Goal: Navigation & Orientation: Find specific page/section

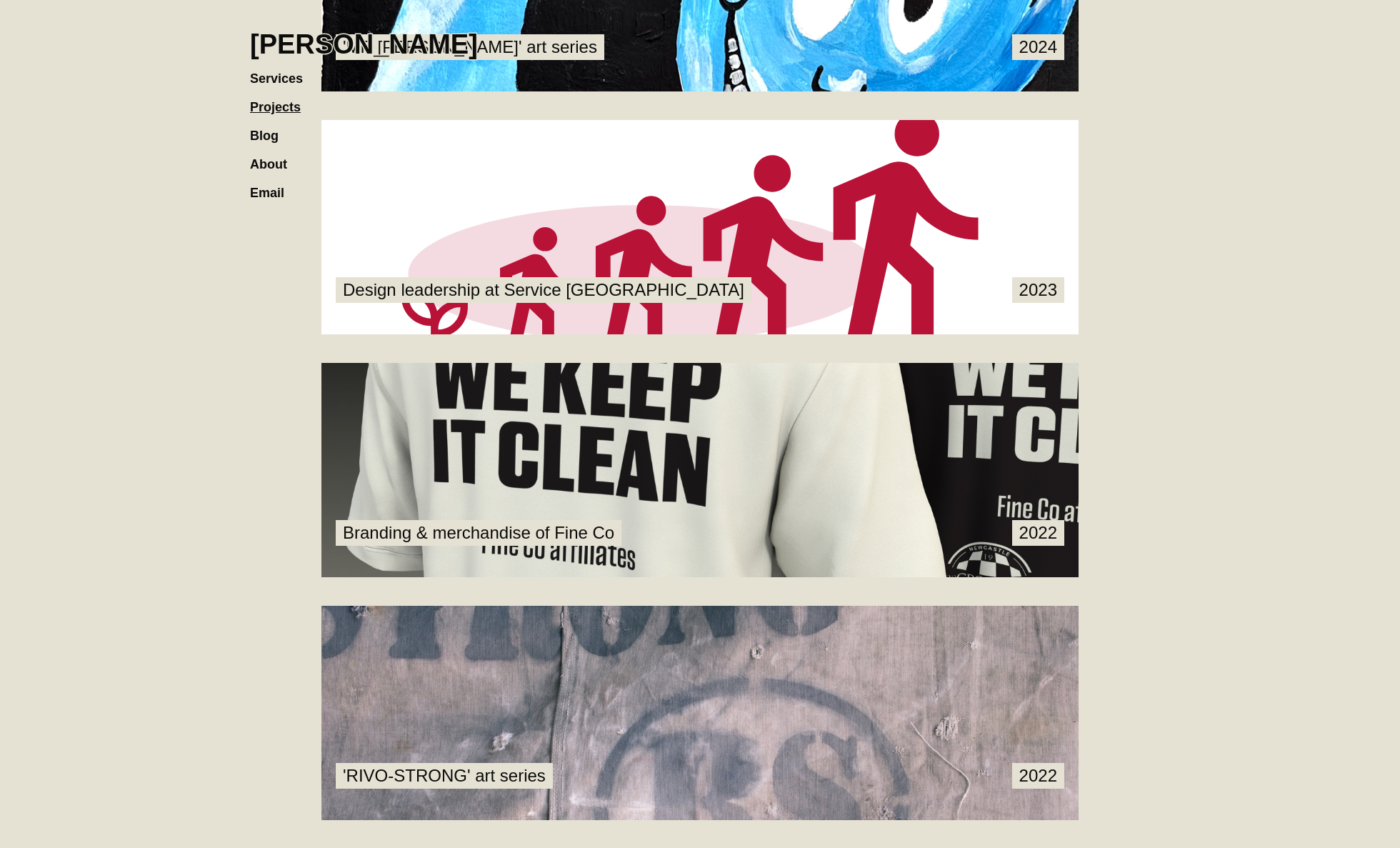
scroll to position [1680, 0]
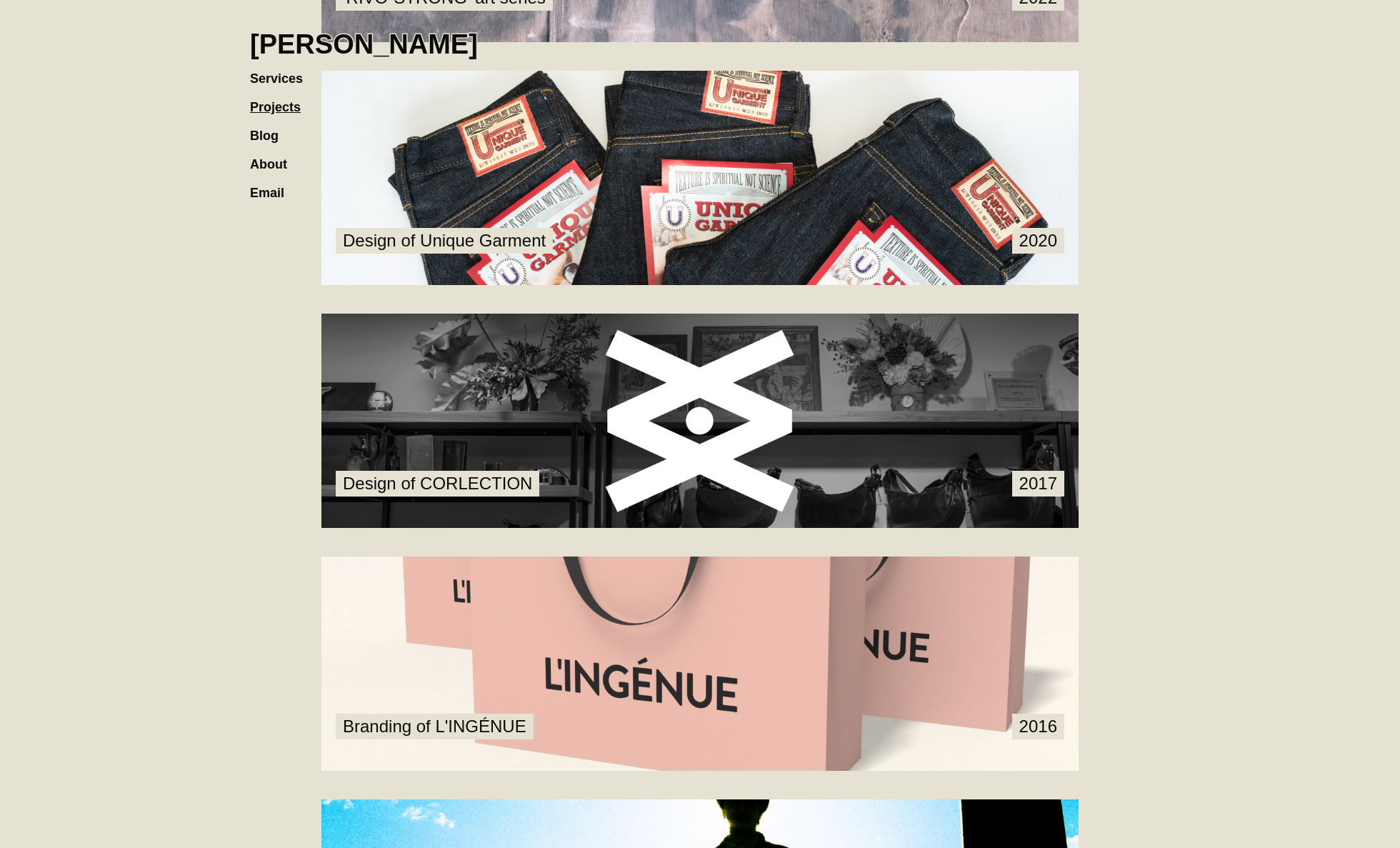
click at [503, 469] on link at bounding box center [700, 421] width 757 height 214
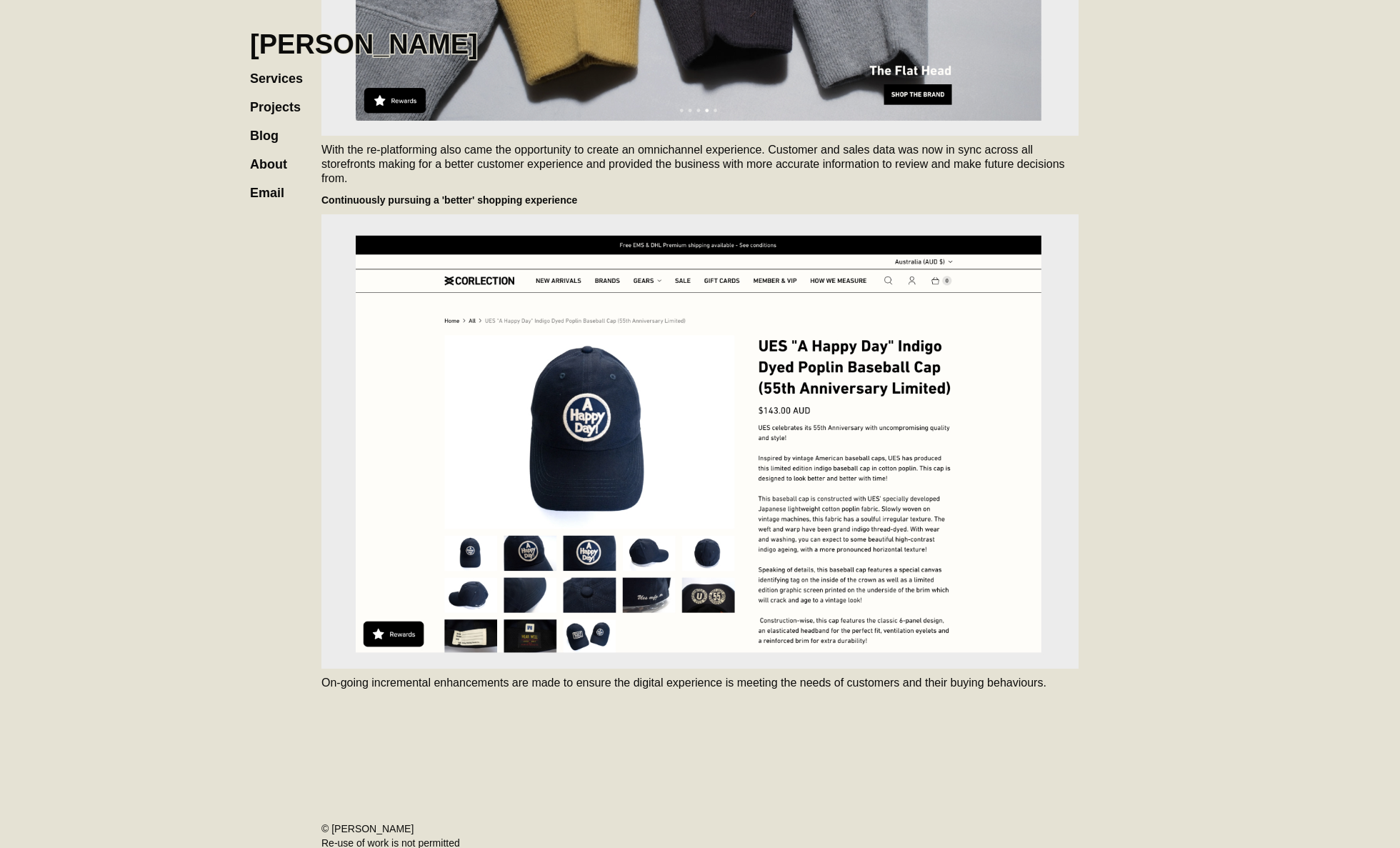
scroll to position [5143, 0]
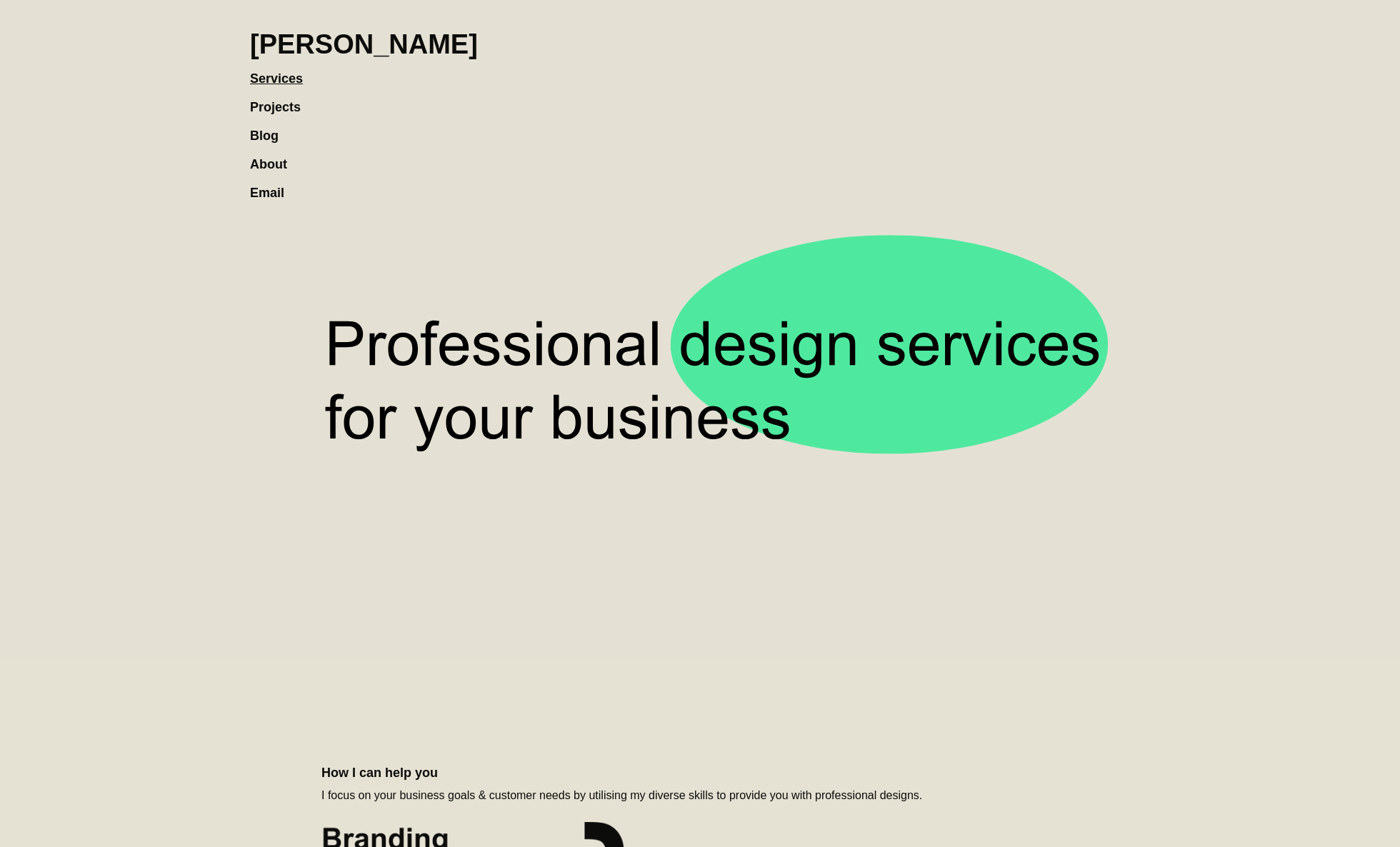
click at [270, 102] on link "Projects" at bounding box center [283, 100] width 65 height 28
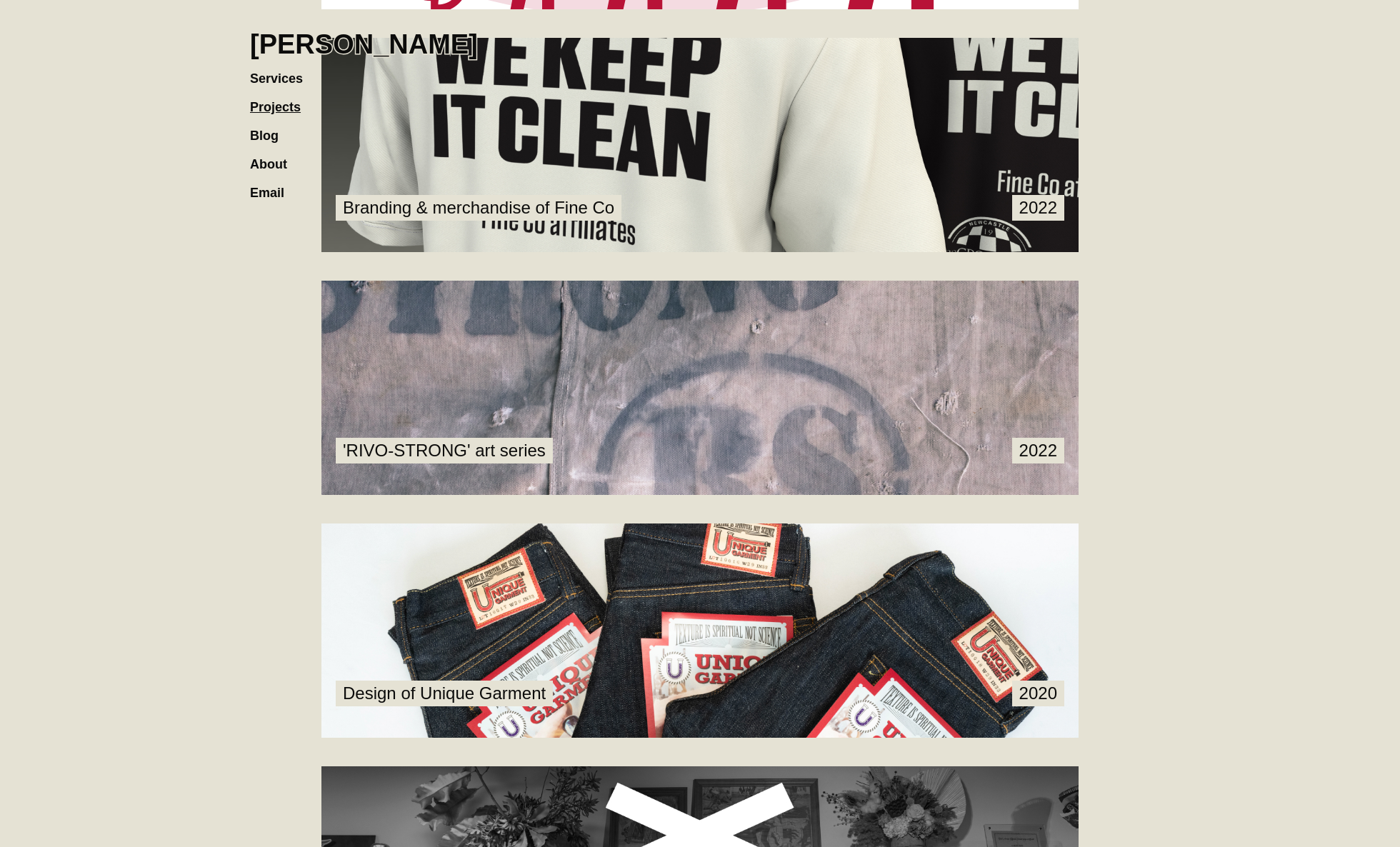
scroll to position [1872, 0]
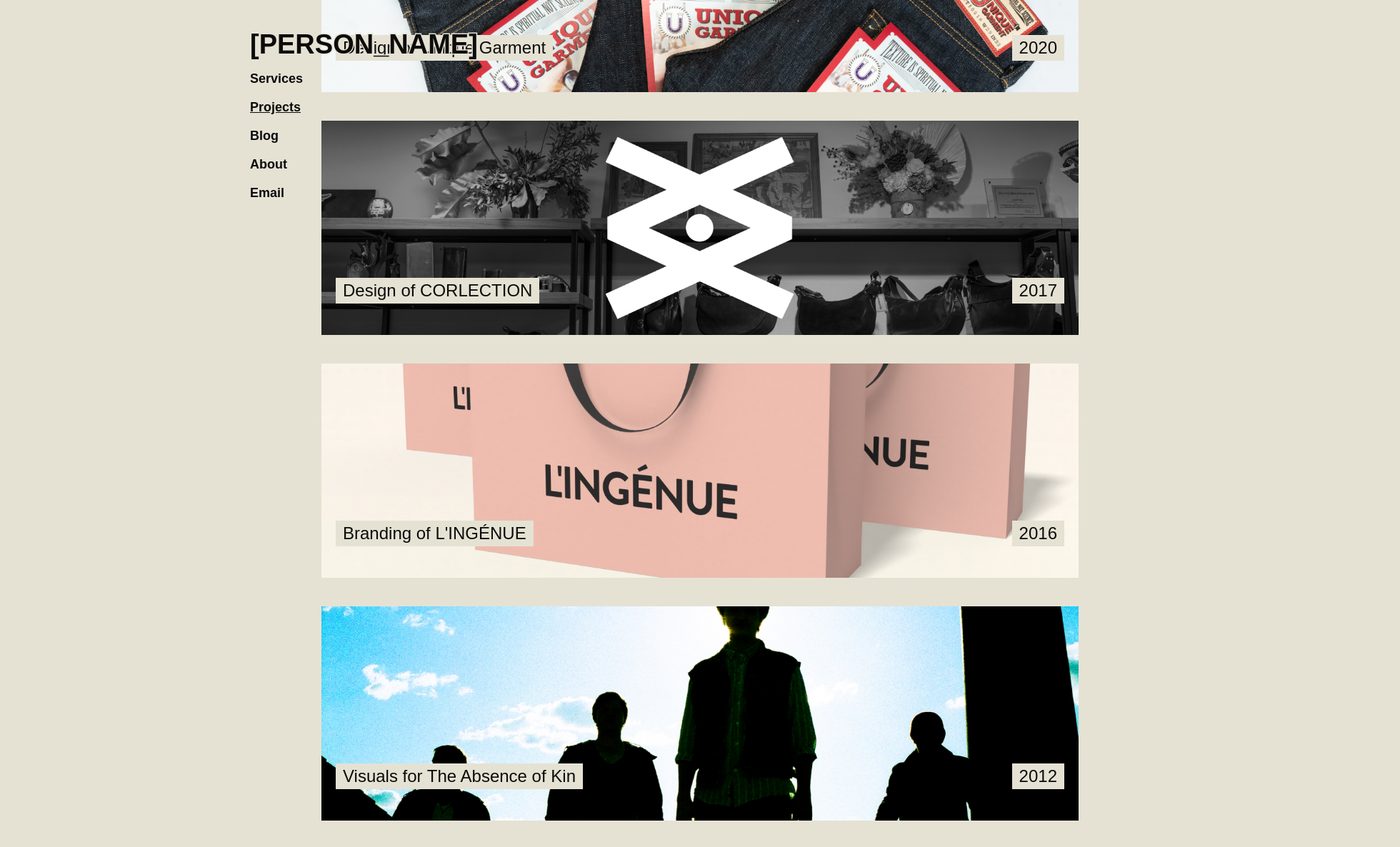
click at [738, 281] on link at bounding box center [700, 228] width 757 height 214
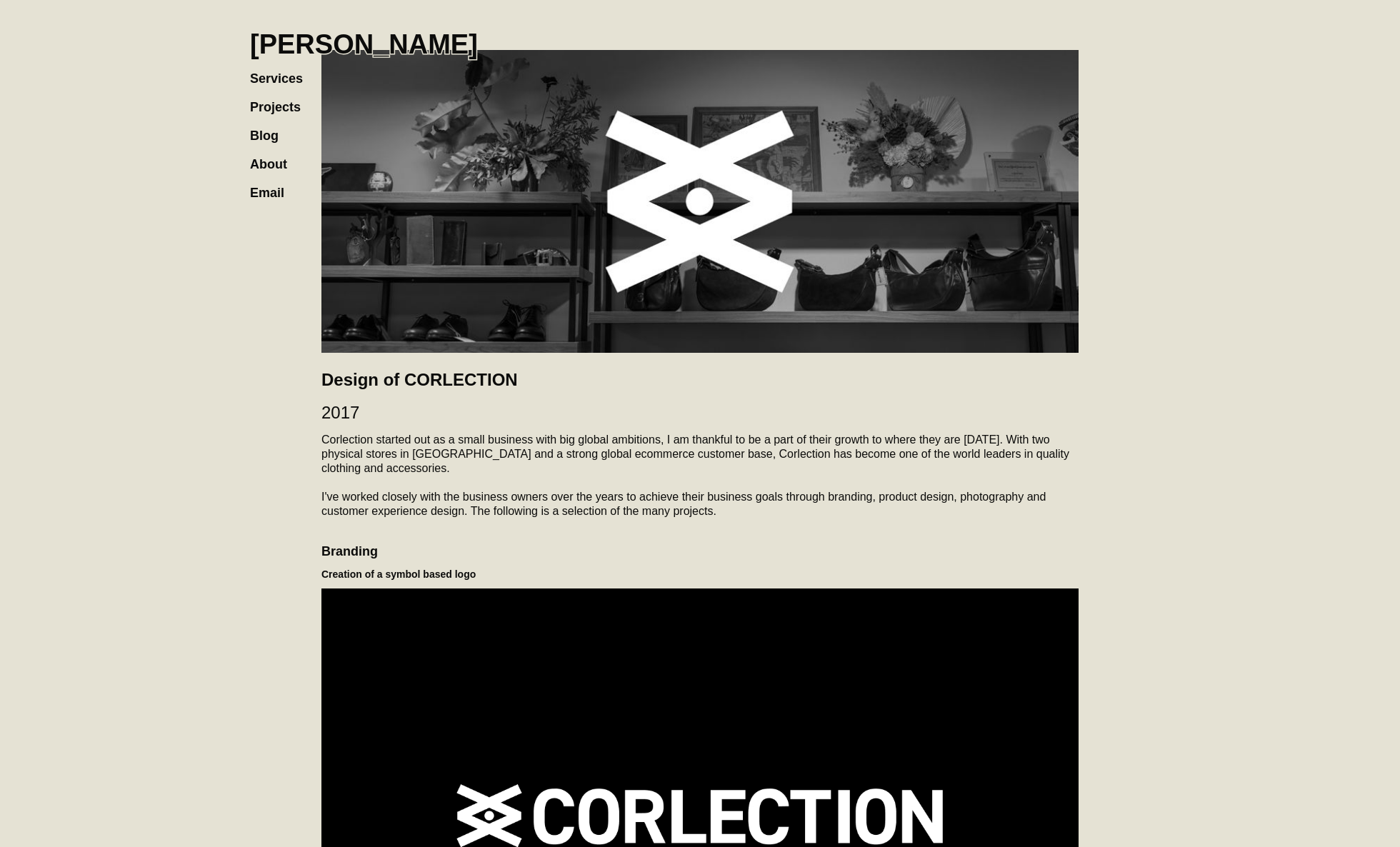
click at [388, 50] on h1 "[PERSON_NAME]" at bounding box center [364, 44] width 228 height 32
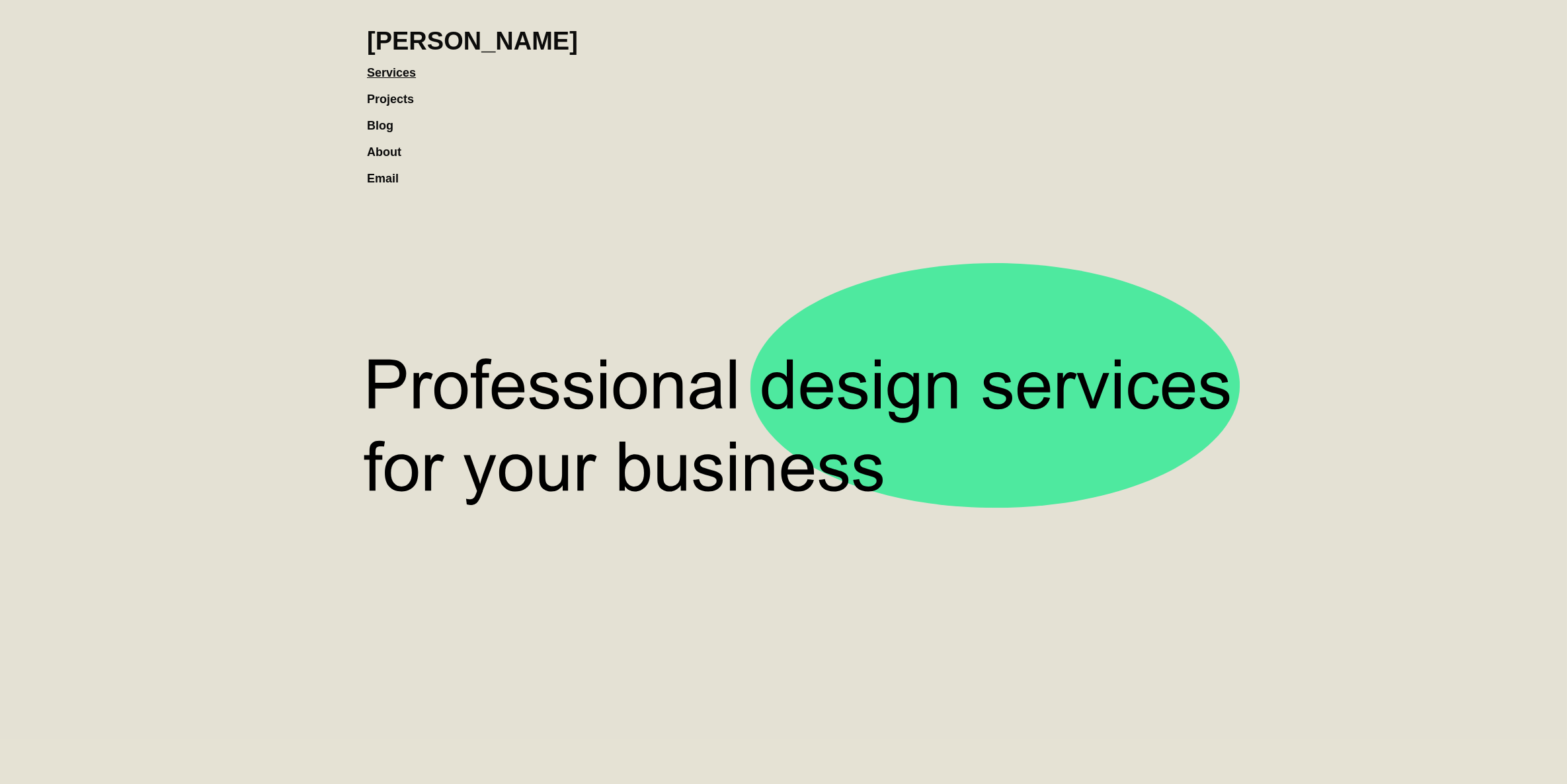
click at [392, 95] on link "Projects" at bounding box center [397, 92] width 60 height 26
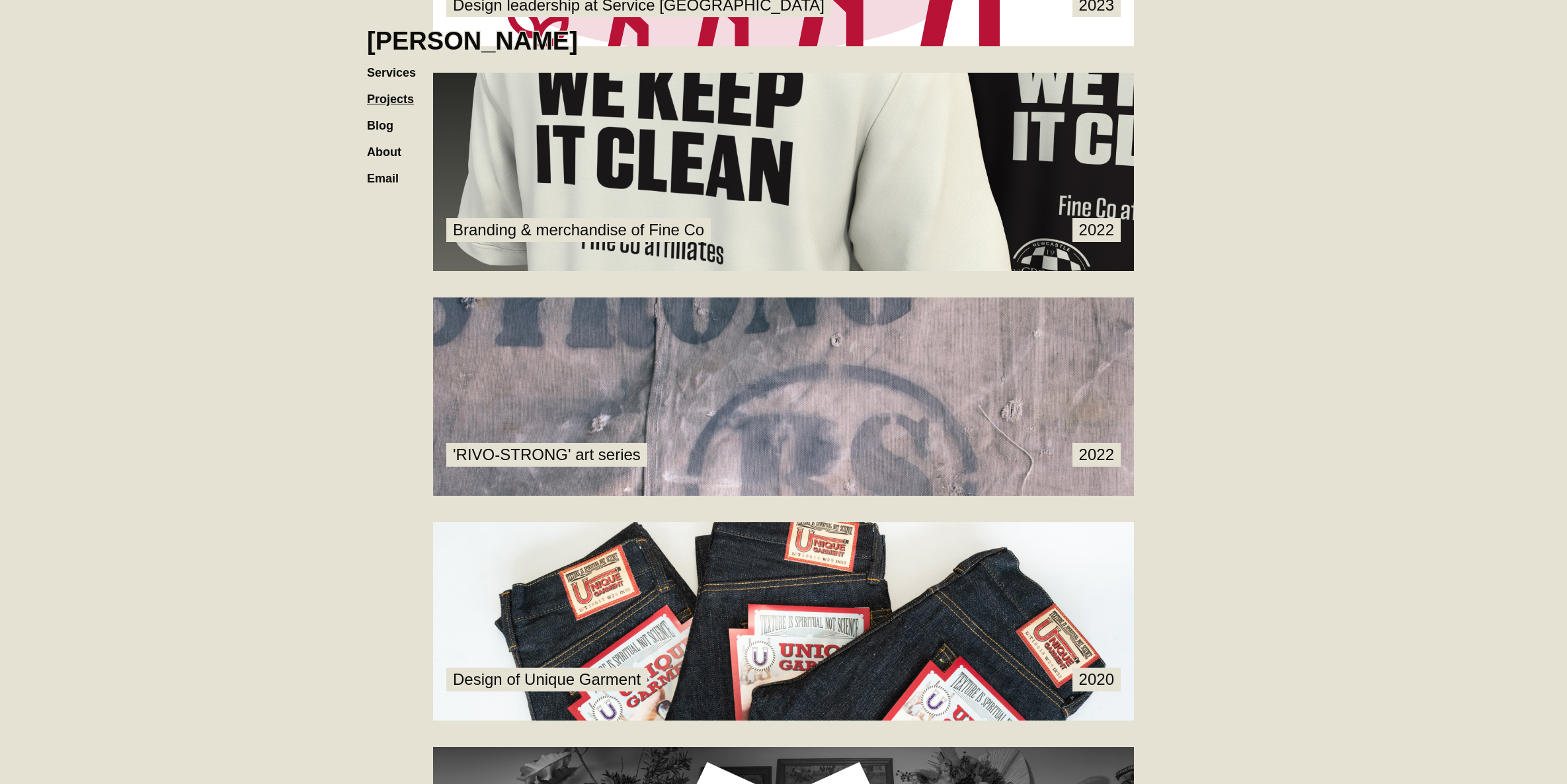
scroll to position [1754, 0]
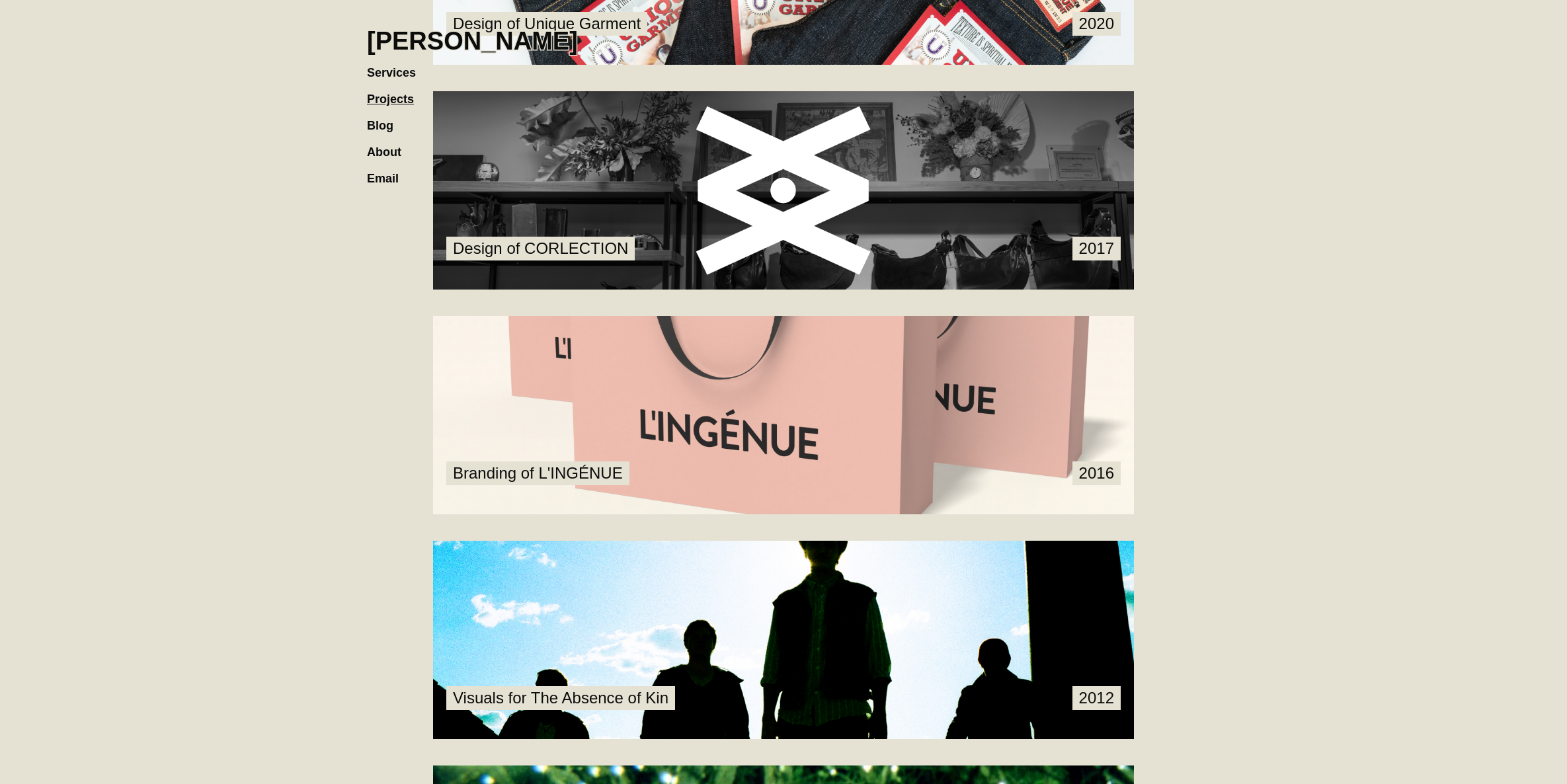
click at [756, 204] on link at bounding box center [784, 190] width 701 height 198
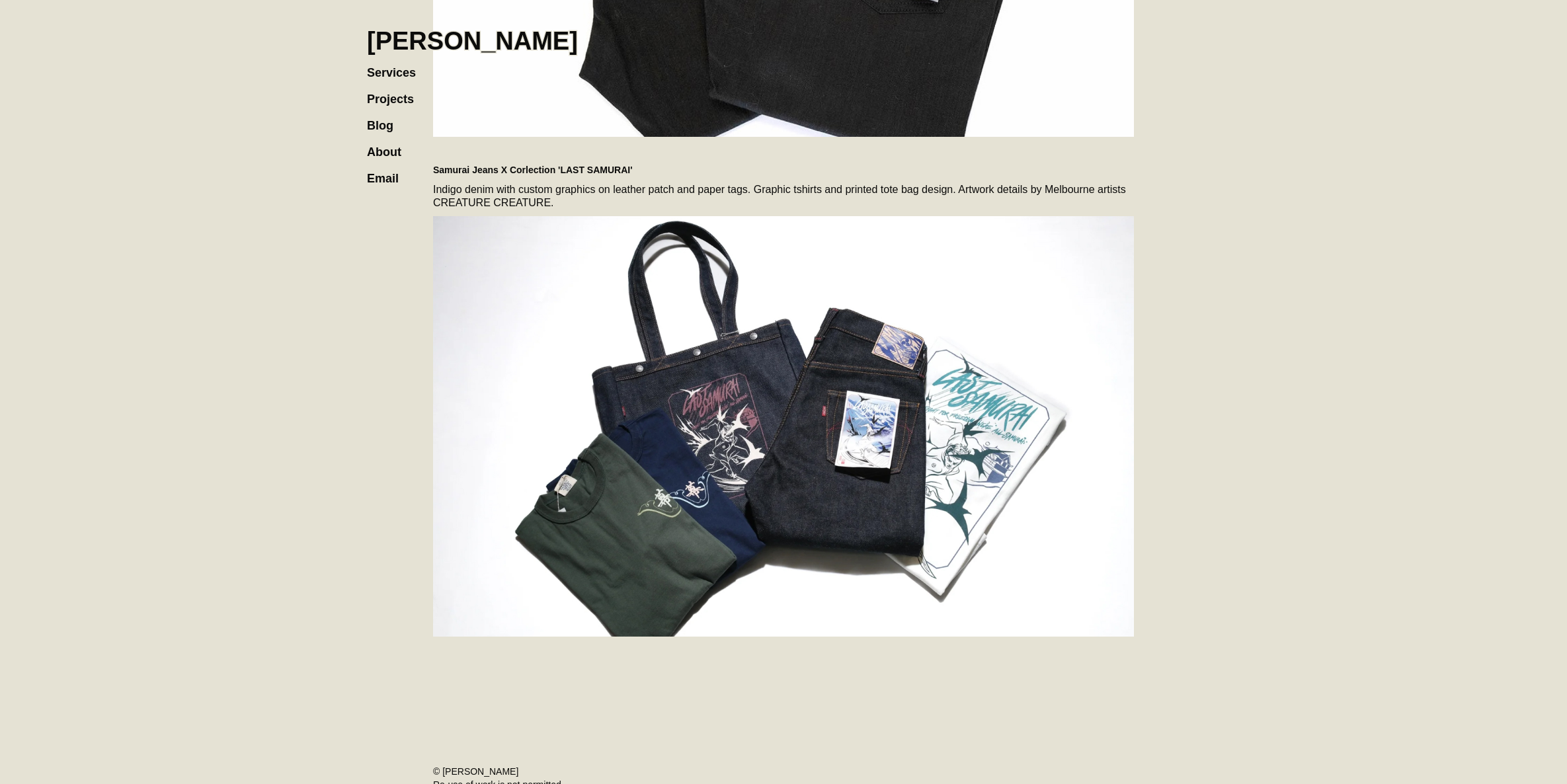
scroll to position [8583, 0]
click at [418, 49] on h1 "[PERSON_NAME]" at bounding box center [472, 41] width 211 height 29
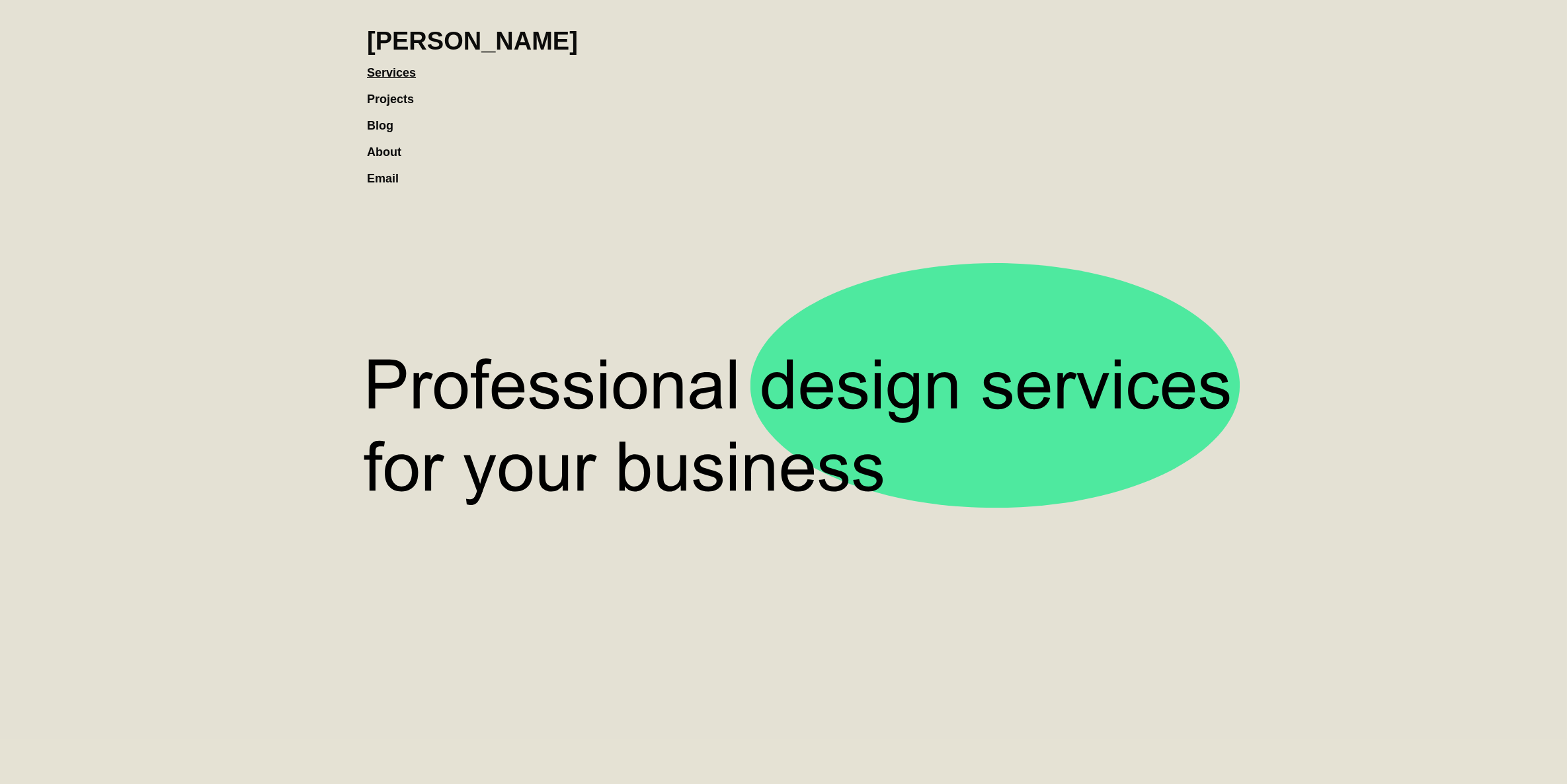
drag, startPoint x: 357, startPoint y: 100, endPoint x: 383, endPoint y: 99, distance: 26.0
click at [359, 99] on icon at bounding box center [784, 369] width 1567 height 739
click at [385, 99] on link "Projects" at bounding box center [397, 92] width 60 height 26
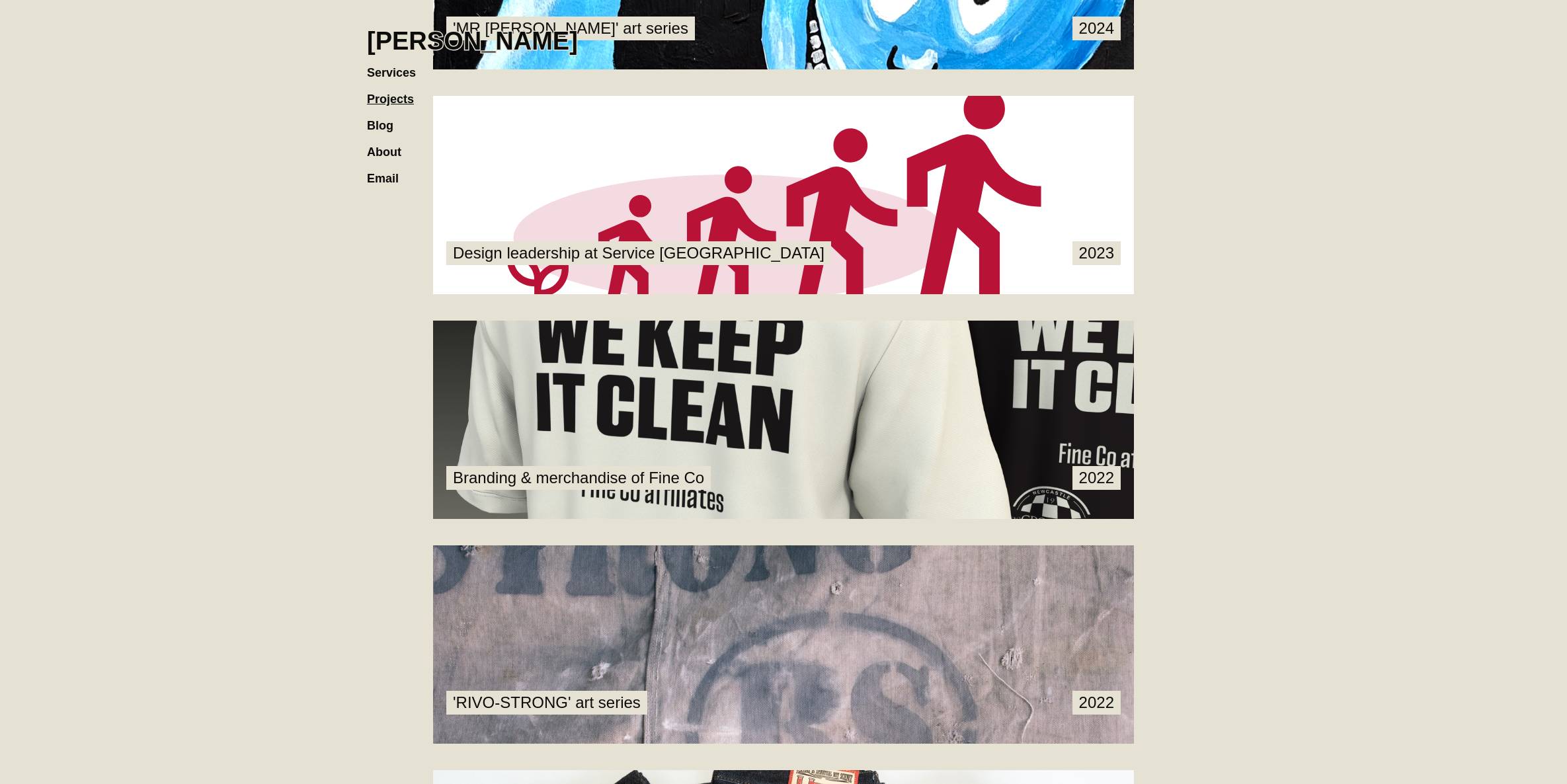
scroll to position [826, 0]
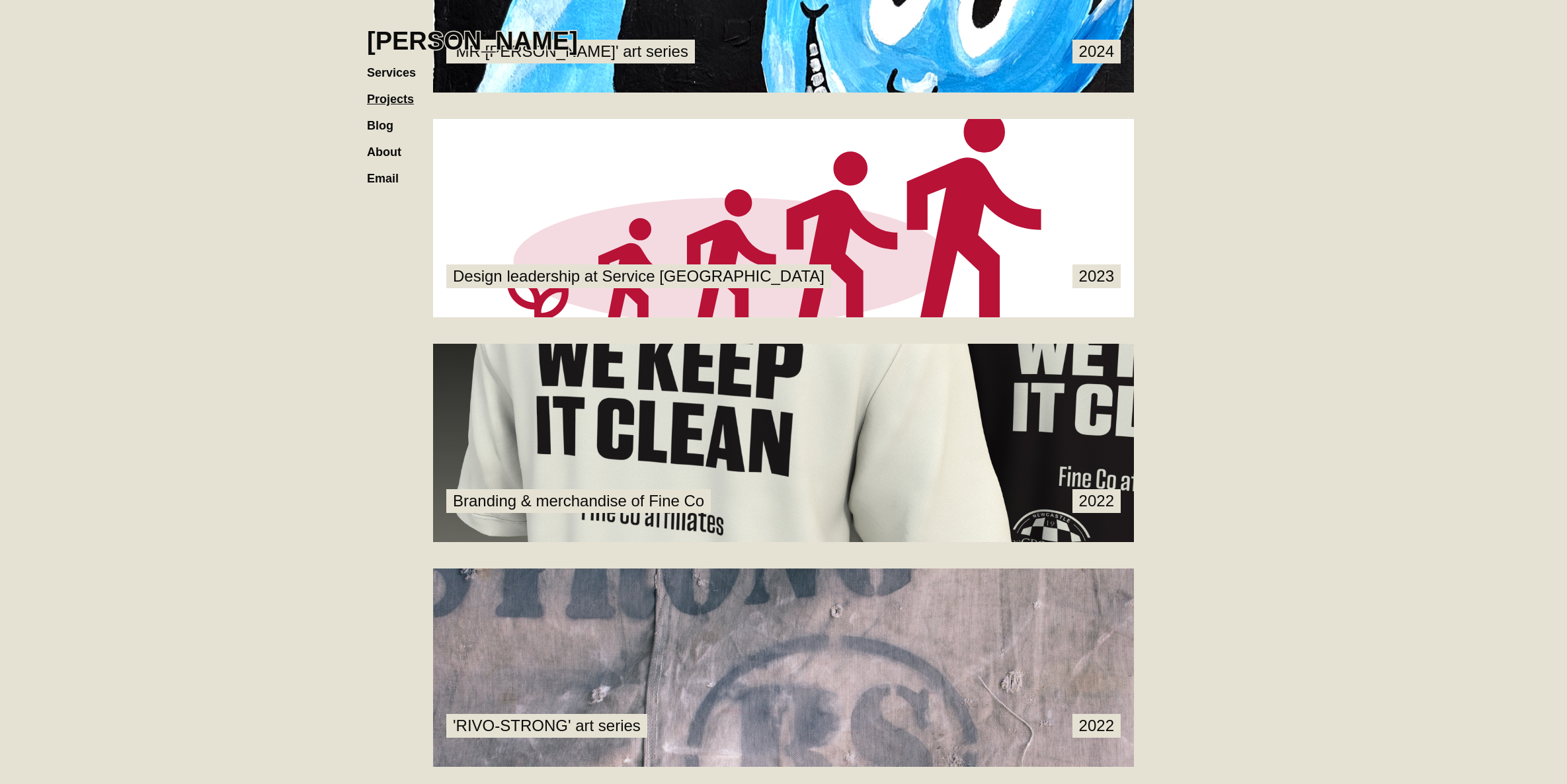
click at [617, 414] on link at bounding box center [784, 443] width 701 height 198
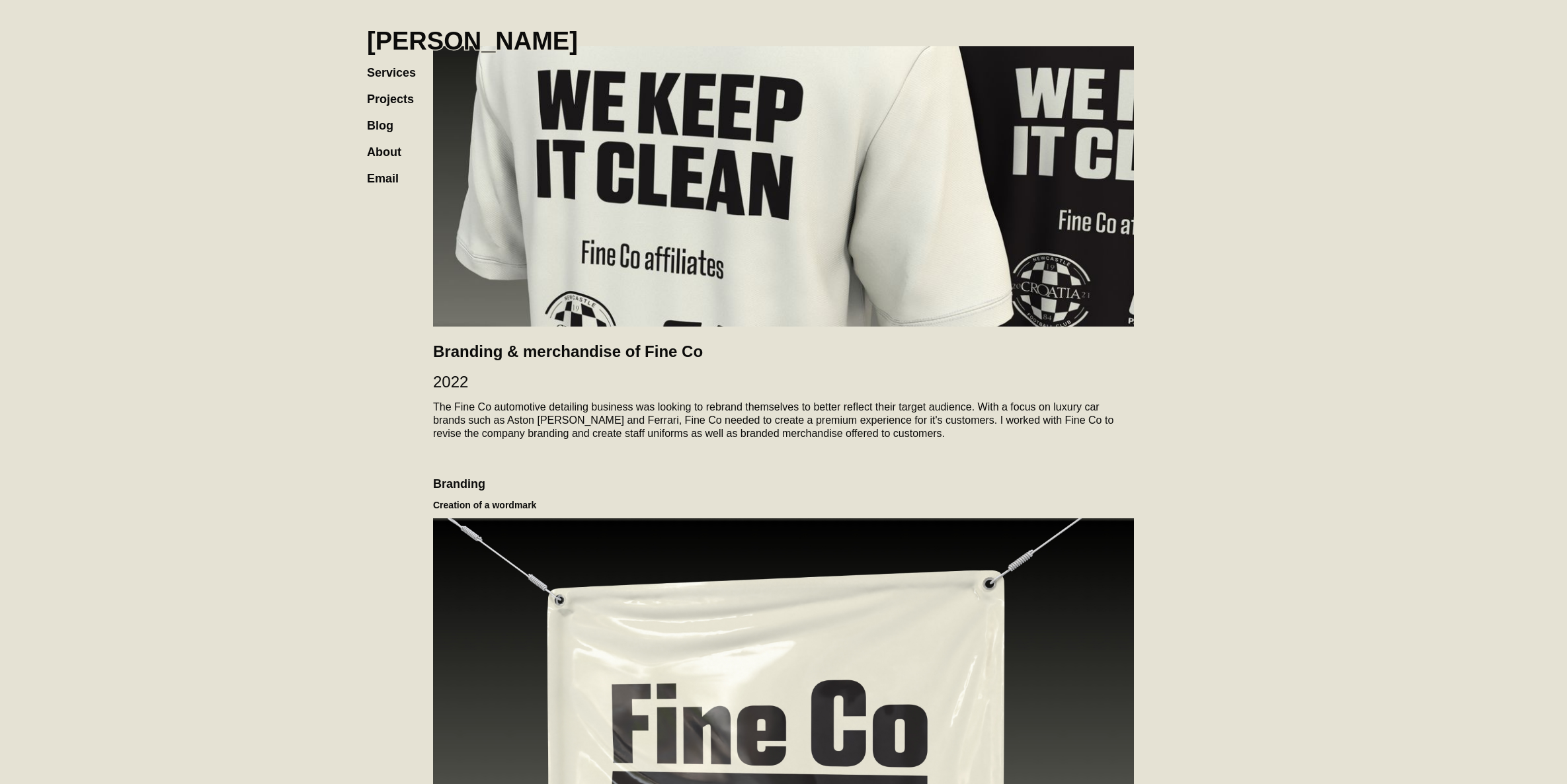
click at [398, 104] on link "Projects" at bounding box center [397, 92] width 60 height 26
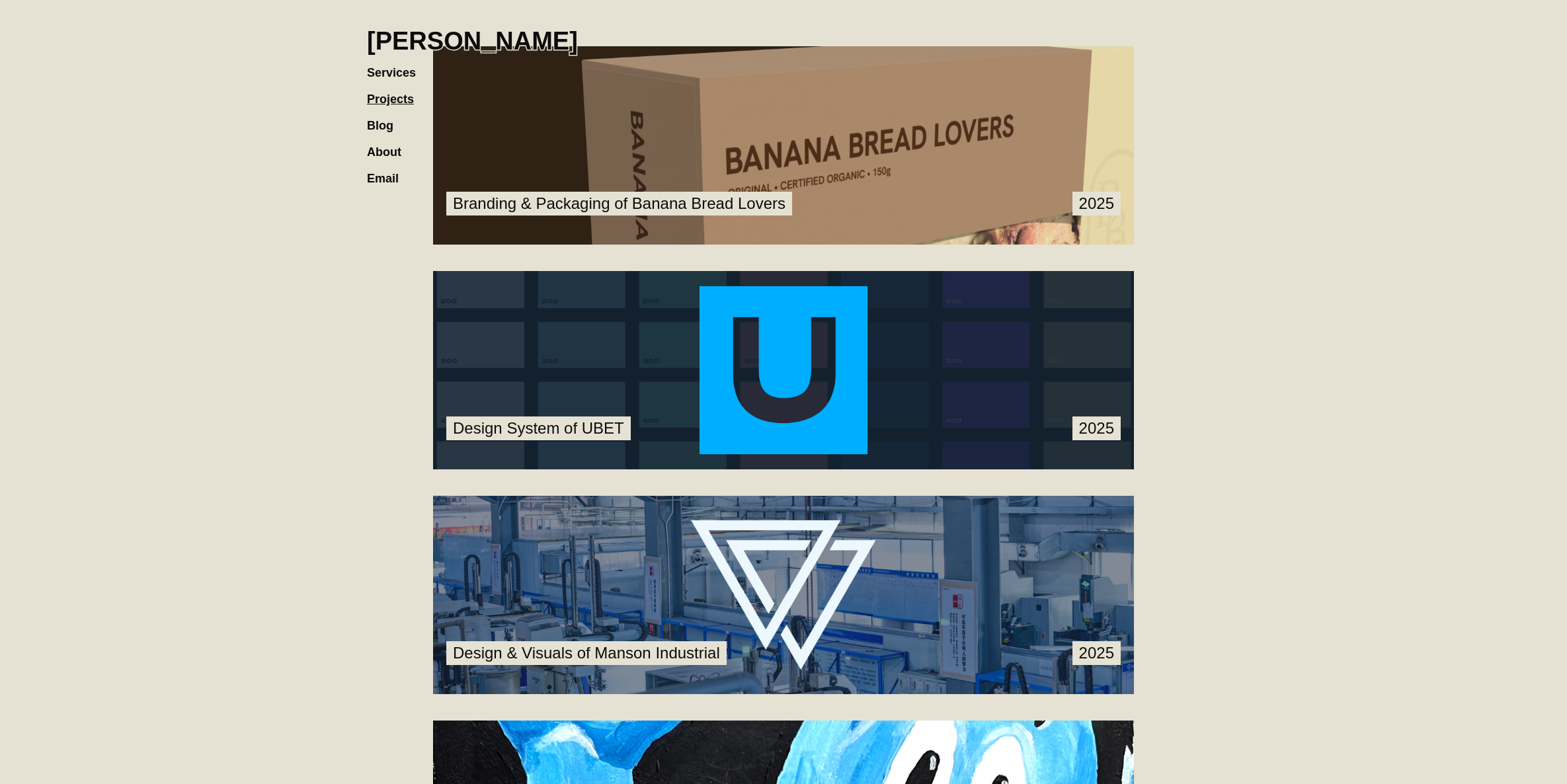
click at [745, 189] on link at bounding box center [784, 146] width 701 height 198
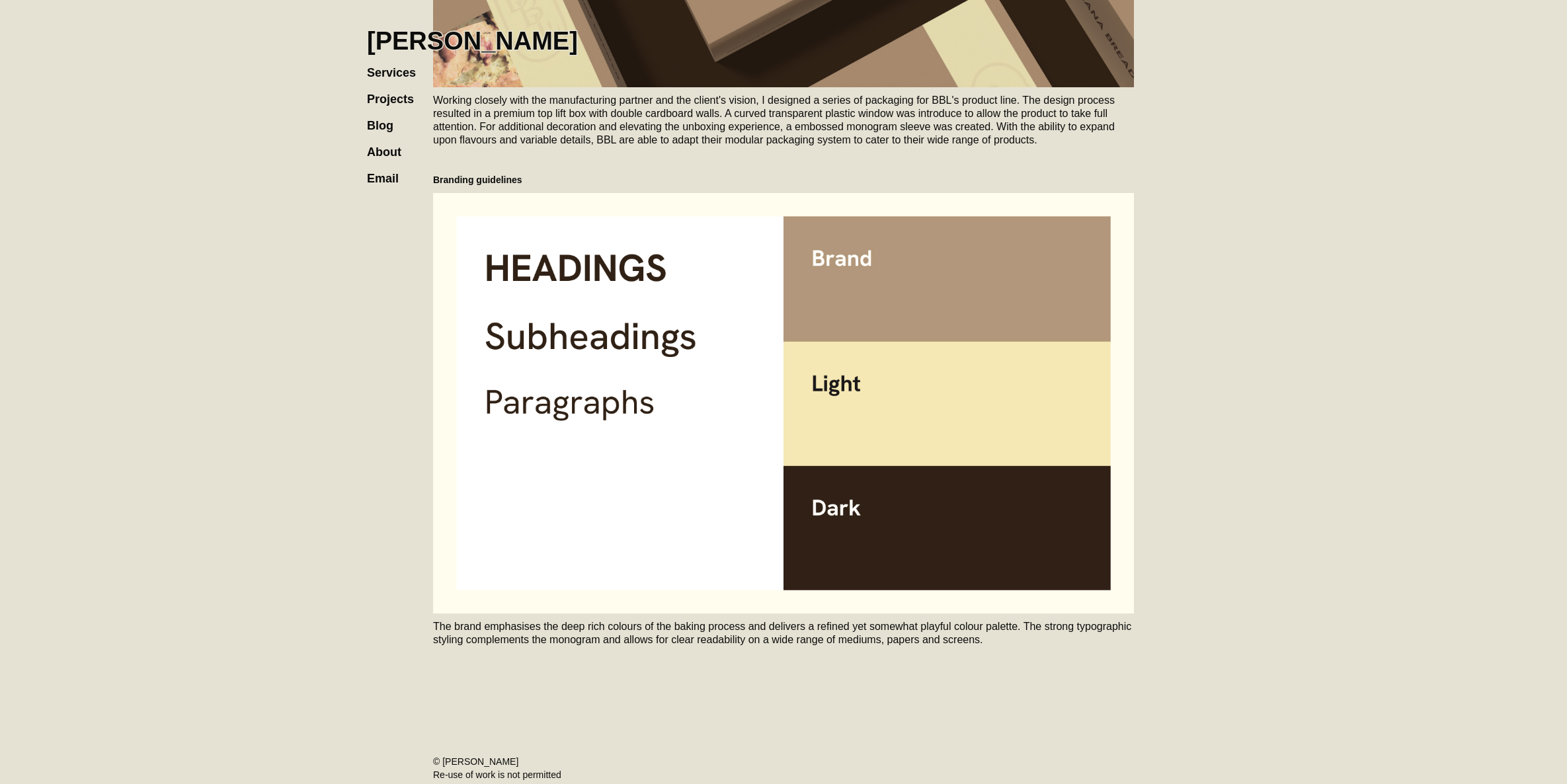
scroll to position [1382, 0]
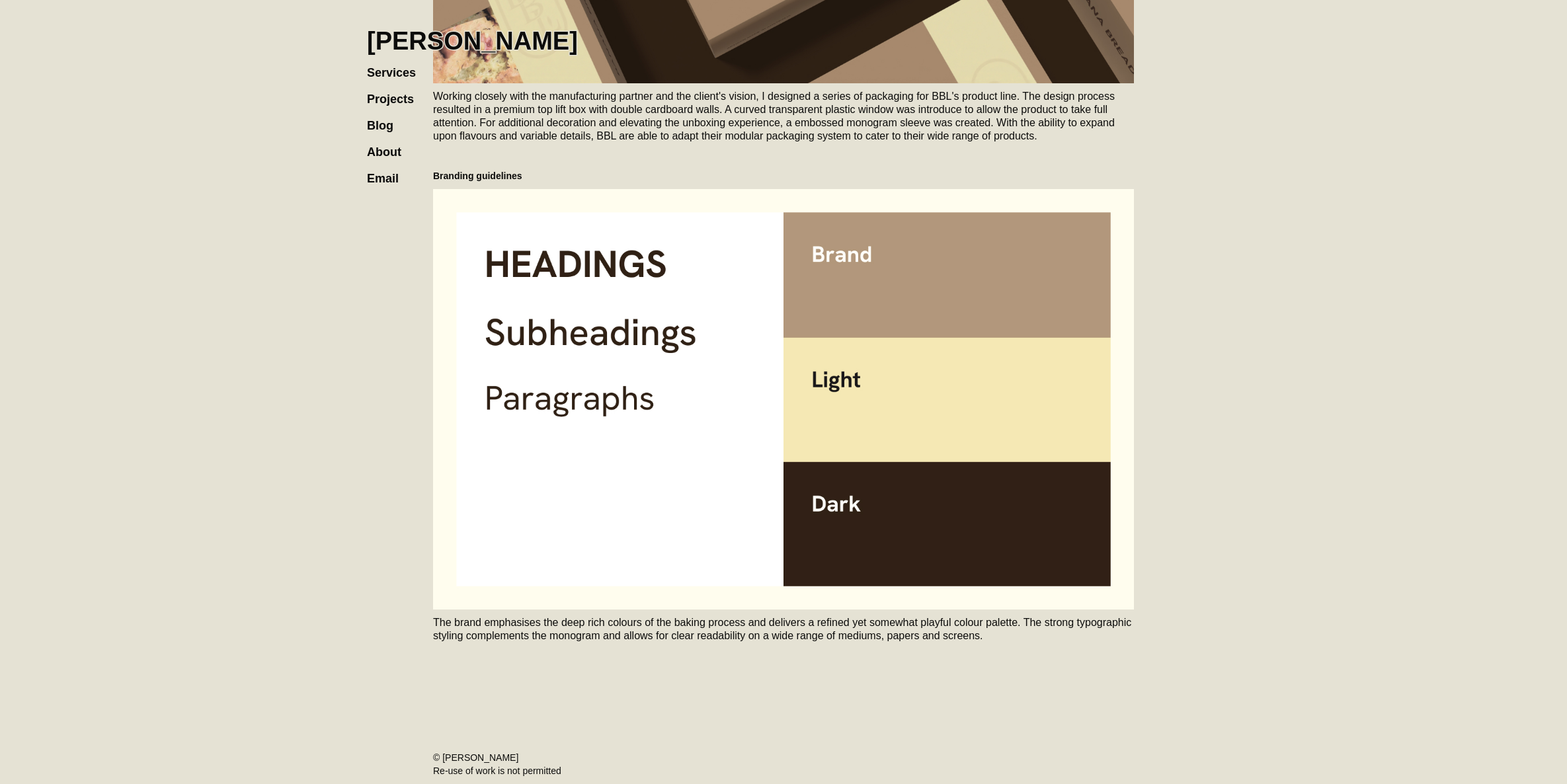
click at [476, 33] on h1 "[PERSON_NAME]" at bounding box center [472, 41] width 211 height 29
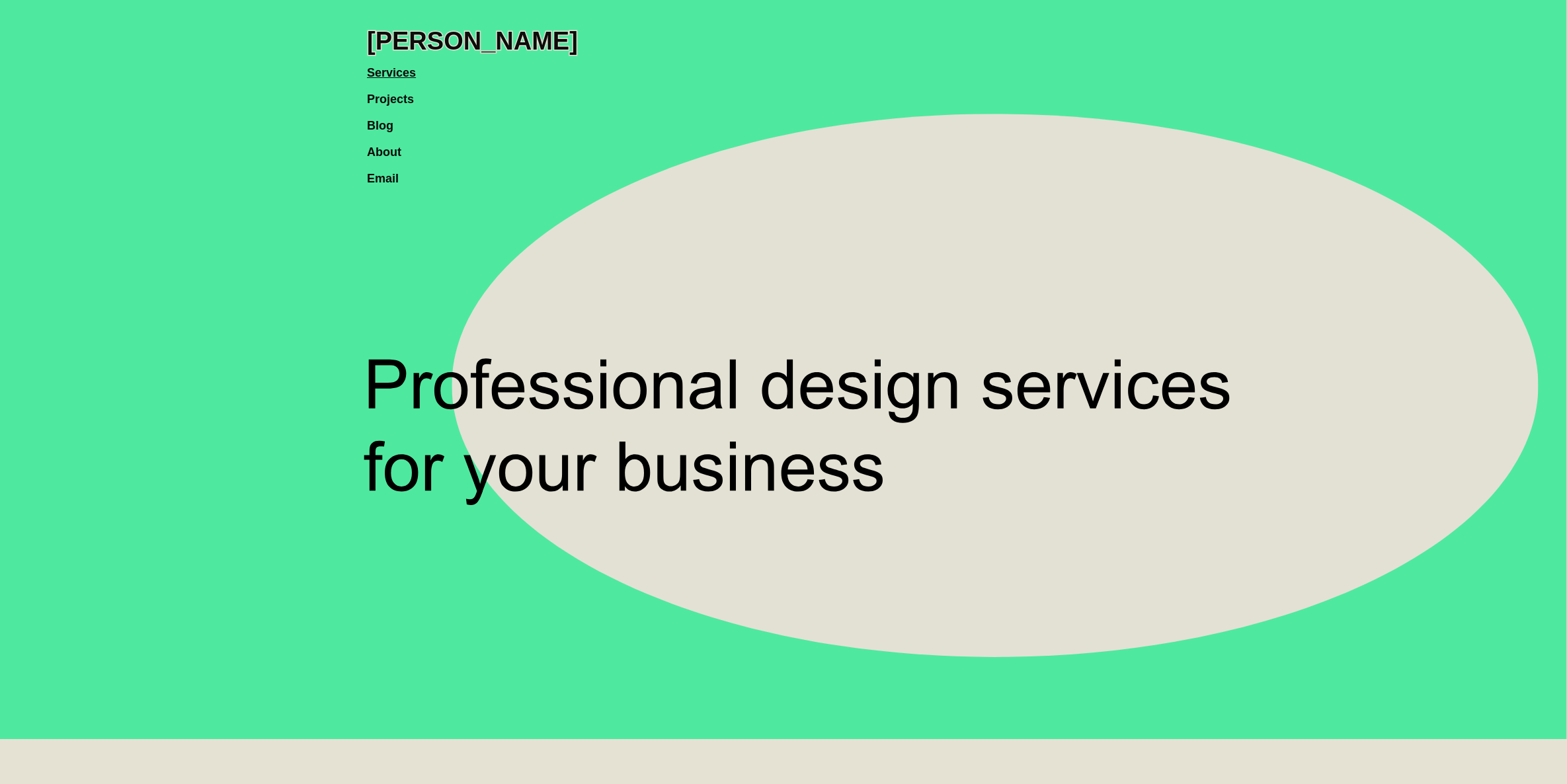
drag, startPoint x: 389, startPoint y: 94, endPoint x: 316, endPoint y: 2, distance: 117.4
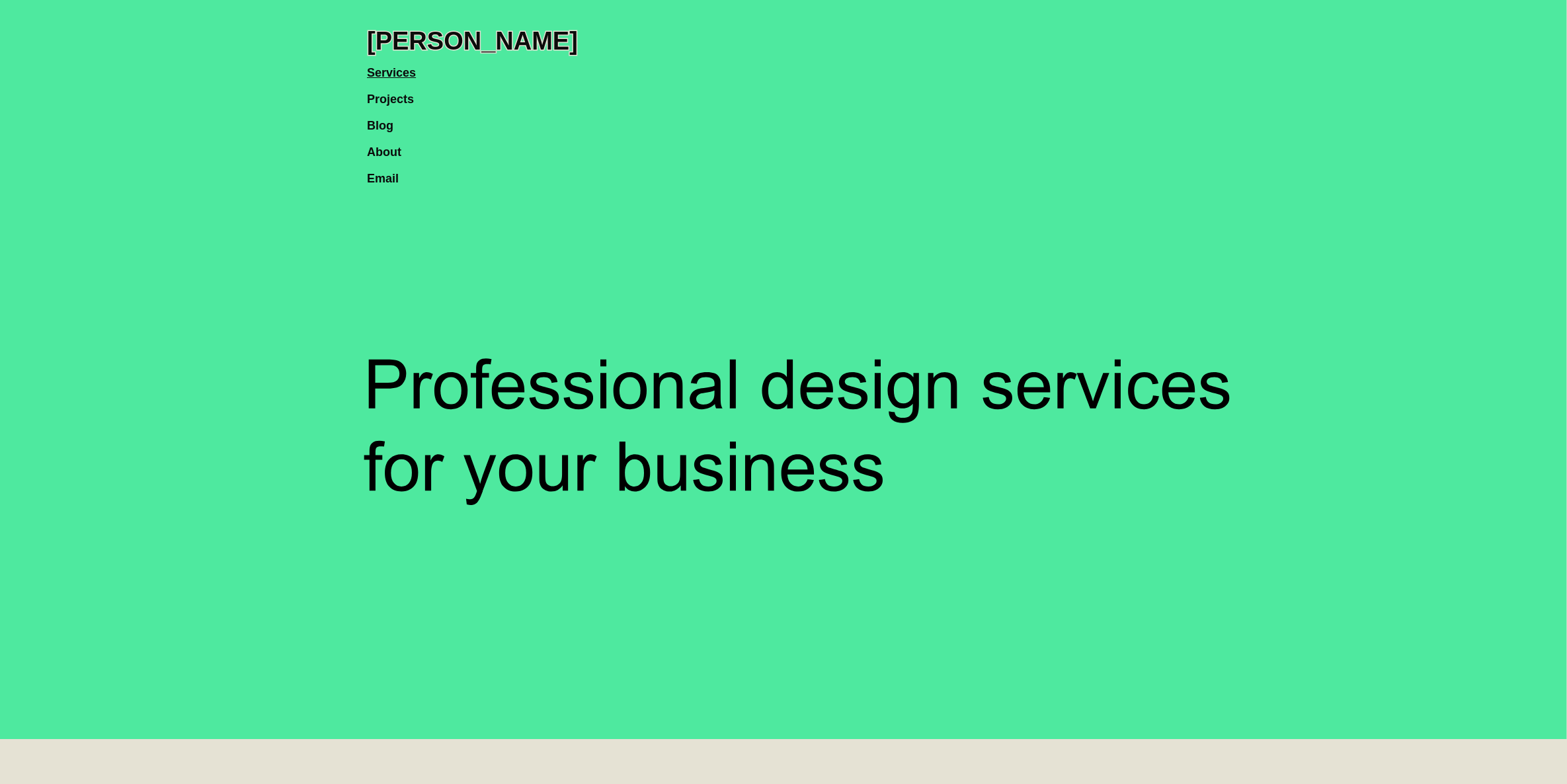
click at [386, 97] on link "Projects" at bounding box center [397, 92] width 60 height 26
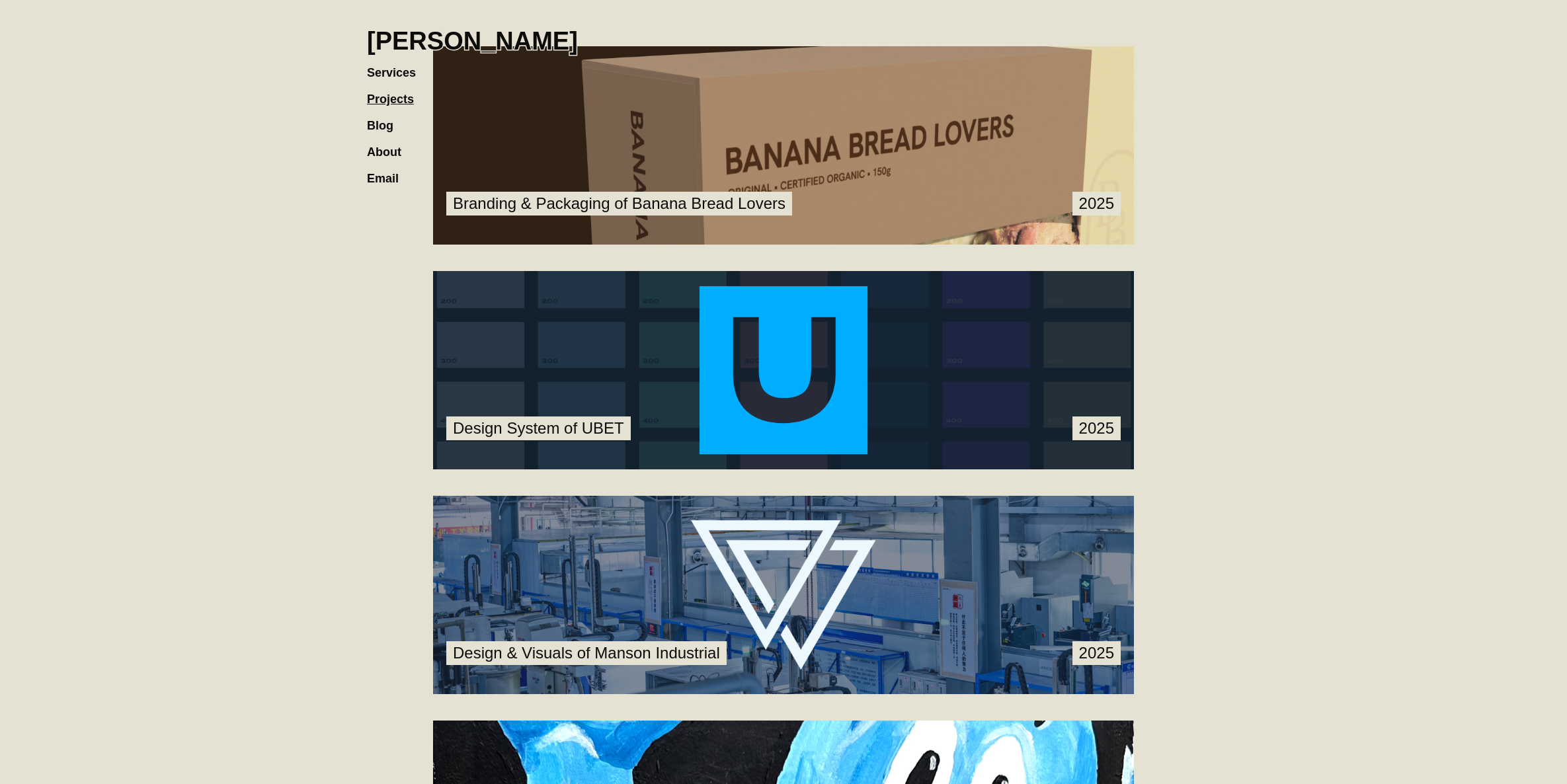
scroll to position [151, 0]
